Goal: Task Accomplishment & Management: Complete application form

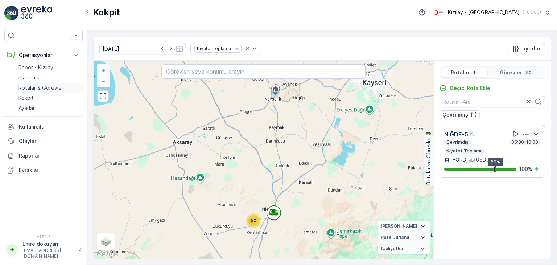
click at [42, 89] on p "Rotalar & Görevler" at bounding box center [40, 87] width 45 height 7
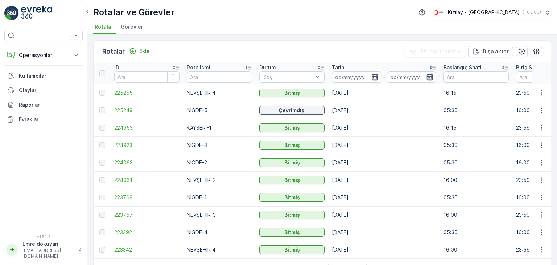
scroll to position [23, 0]
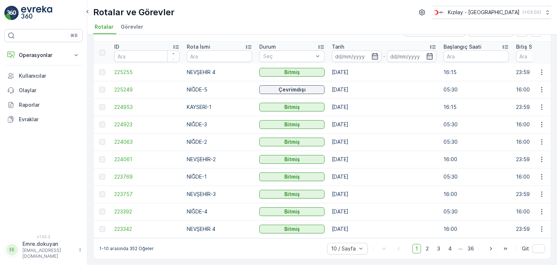
click at [397, 193] on td "[DATE]" at bounding box center [384, 193] width 112 height 17
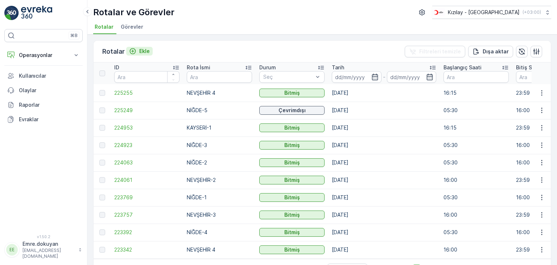
click at [145, 47] on p "Ekle" at bounding box center [144, 50] width 11 height 7
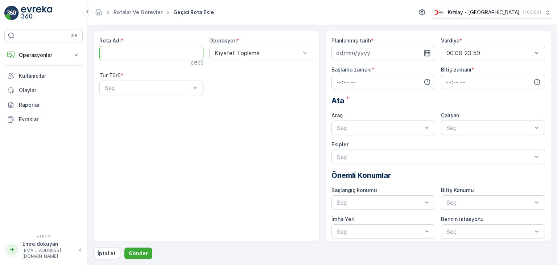
click at [154, 50] on Adı "Rota Adı" at bounding box center [151, 53] width 104 height 14
type Adı "NEVŞEHİR-3"
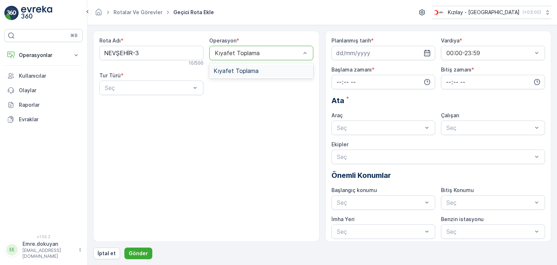
click at [276, 73] on div "Kıyafet Toplama" at bounding box center [260, 70] width 95 height 7
click at [153, 92] on div "Seç" at bounding box center [151, 87] width 104 height 14
click at [157, 104] on div "Statik" at bounding box center [151, 105] width 95 height 7
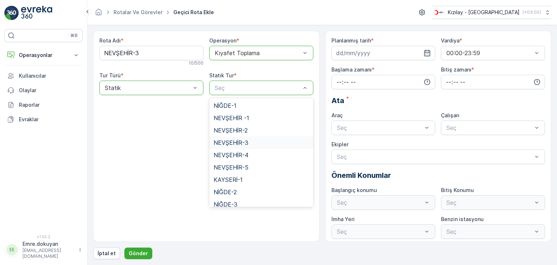
click at [232, 143] on span "NEVŞEHİR-3" at bounding box center [230, 142] width 35 height 7
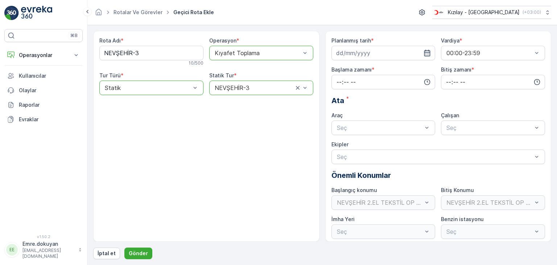
click at [426, 51] on icon "button" at bounding box center [426, 52] width 7 height 7
click at [371, 128] on div "17" at bounding box center [370, 128] width 12 height 12
type input "[DATE]"
click at [338, 78] on input "time" at bounding box center [383, 82] width 104 height 14
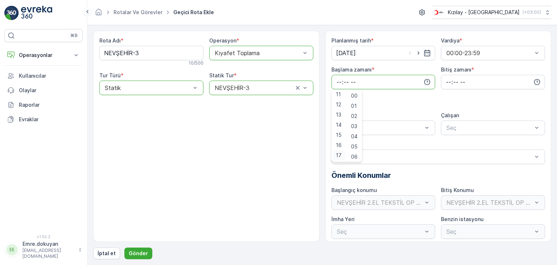
click at [337, 154] on span "17" at bounding box center [339, 154] width 6 height 7
click at [338, 143] on span "16" at bounding box center [339, 144] width 6 height 7
type input "16:00"
click at [354, 95] on span "00" at bounding box center [354, 95] width 7 height 7
click at [447, 80] on input "time" at bounding box center [493, 82] width 104 height 14
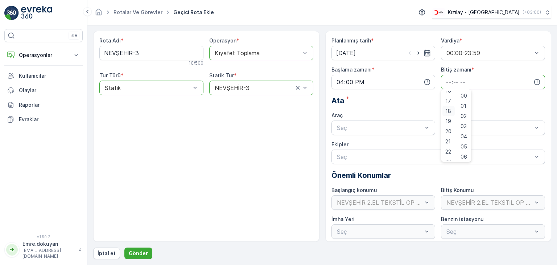
scroll to position [174, 0]
click at [447, 154] on span "23" at bounding box center [448, 154] width 6 height 7
click at [466, 155] on span "59" at bounding box center [463, 154] width 7 height 7
type input "23:59"
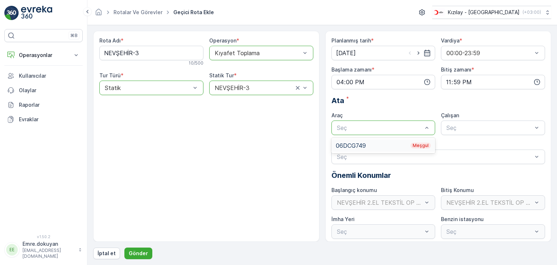
click at [380, 143] on div "06DCG749 Meşgul" at bounding box center [383, 145] width 95 height 7
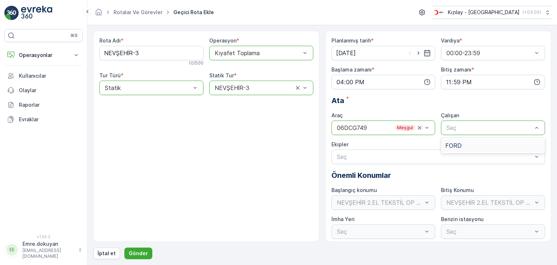
click at [476, 147] on div "FORD" at bounding box center [492, 145] width 95 height 7
click at [137, 253] on p "Gönder" at bounding box center [138, 252] width 19 height 7
